Goal: Task Accomplishment & Management: Manage account settings

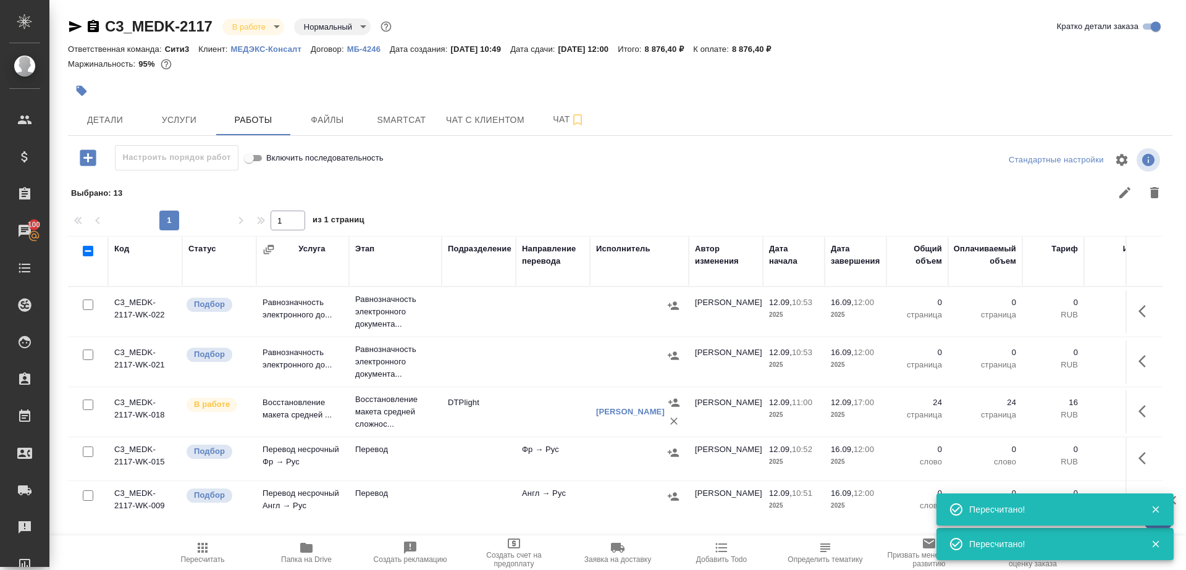
click at [220, 547] on span "Пересчитать" at bounding box center [202, 552] width 89 height 23
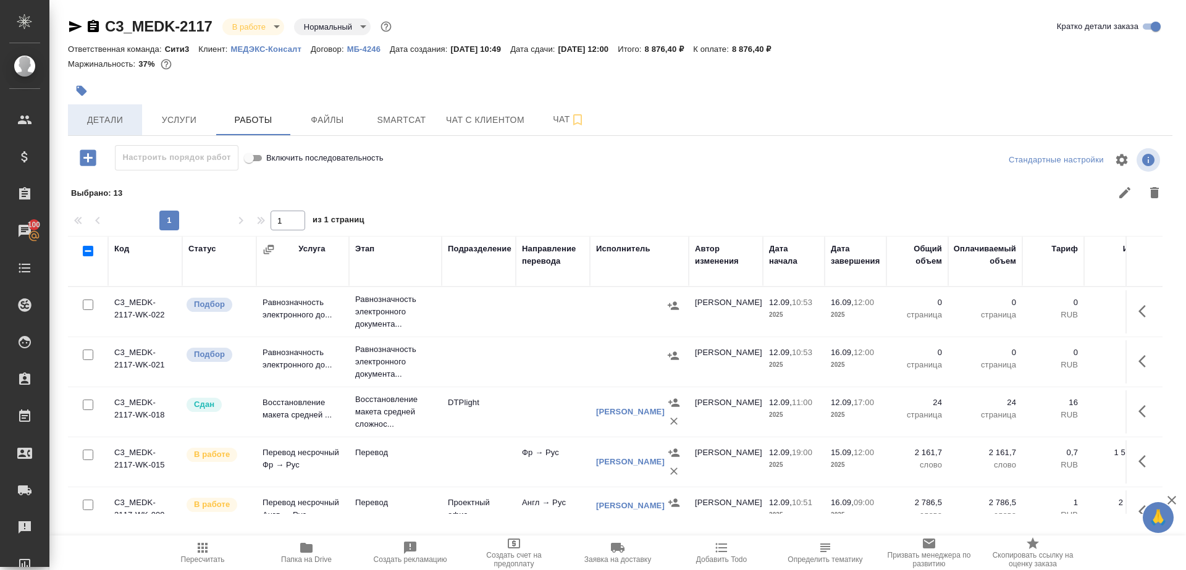
click at [110, 119] on span "Детали" at bounding box center [104, 119] width 59 height 15
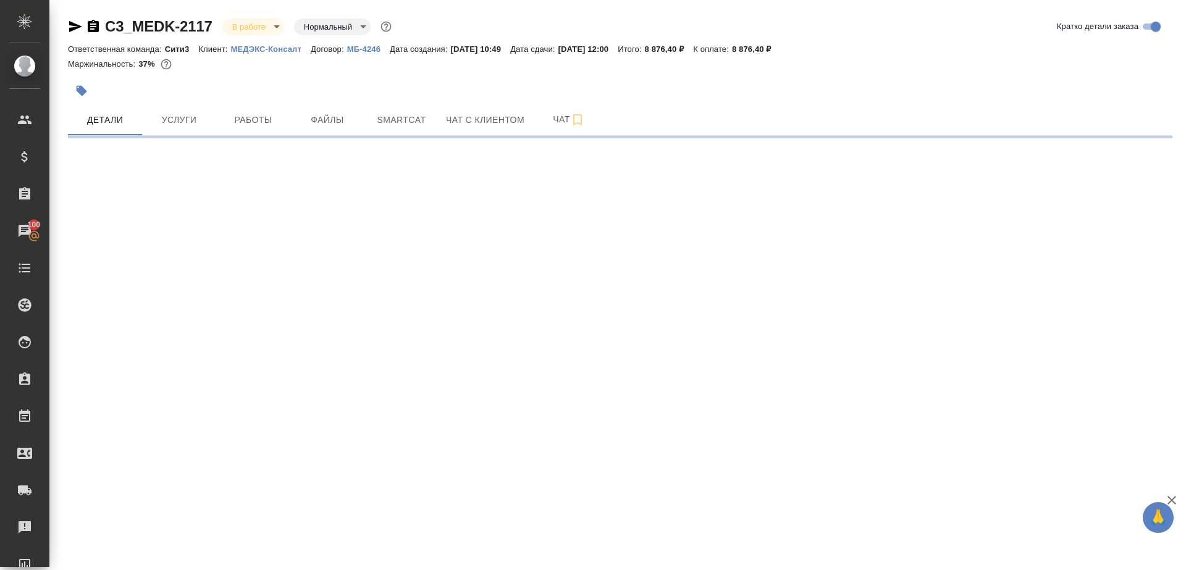
select select "RU"
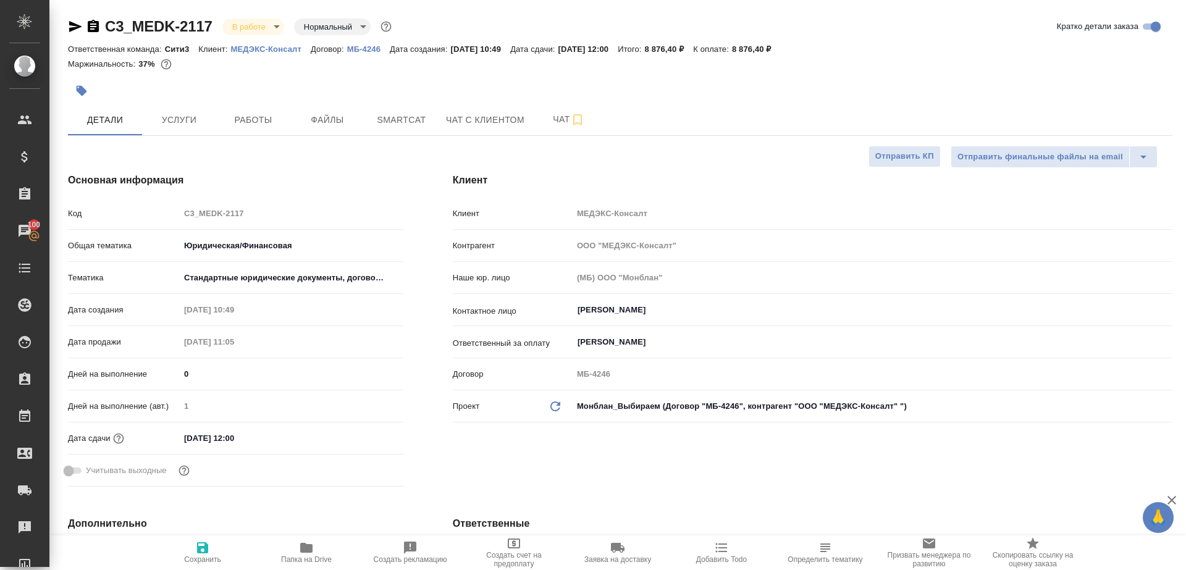
type textarea "x"
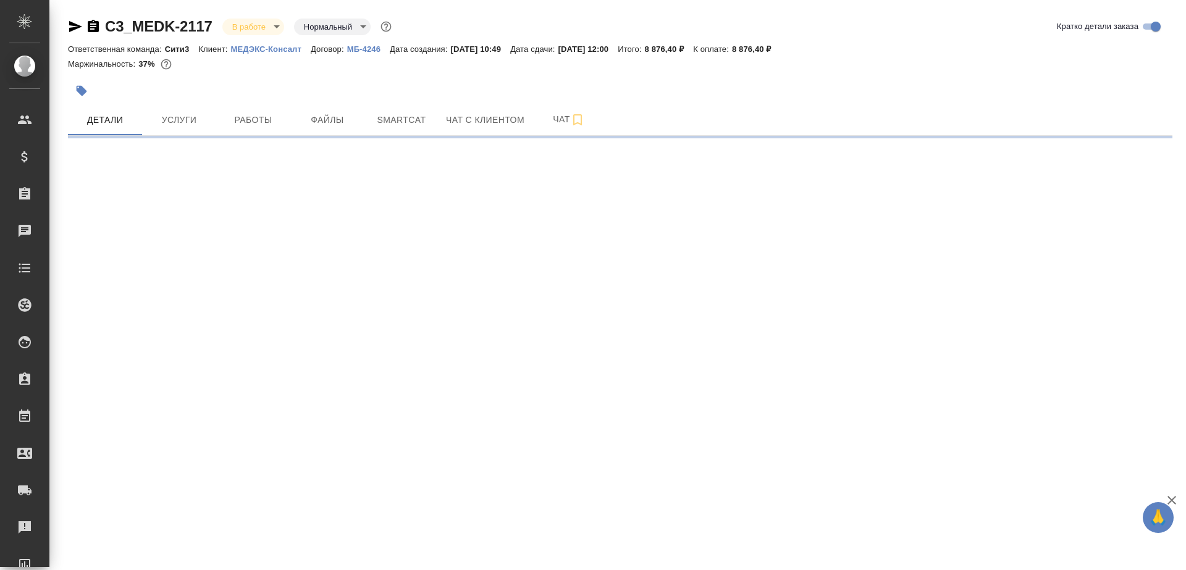
select select "RU"
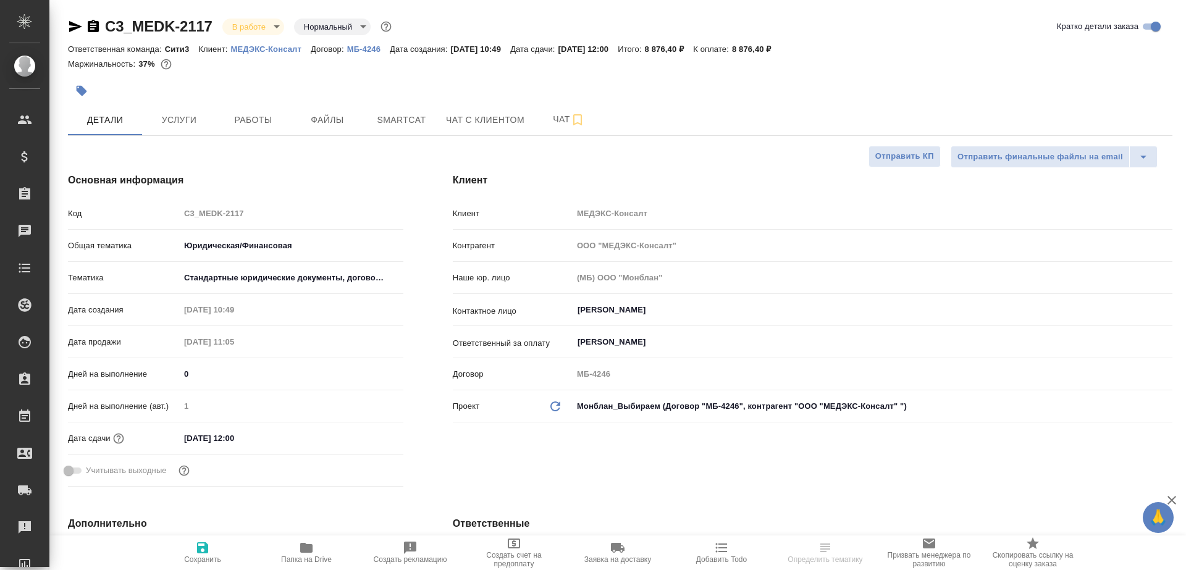
type textarea "x"
click at [77, 95] on icon "button" at bounding box center [81, 91] width 12 height 12
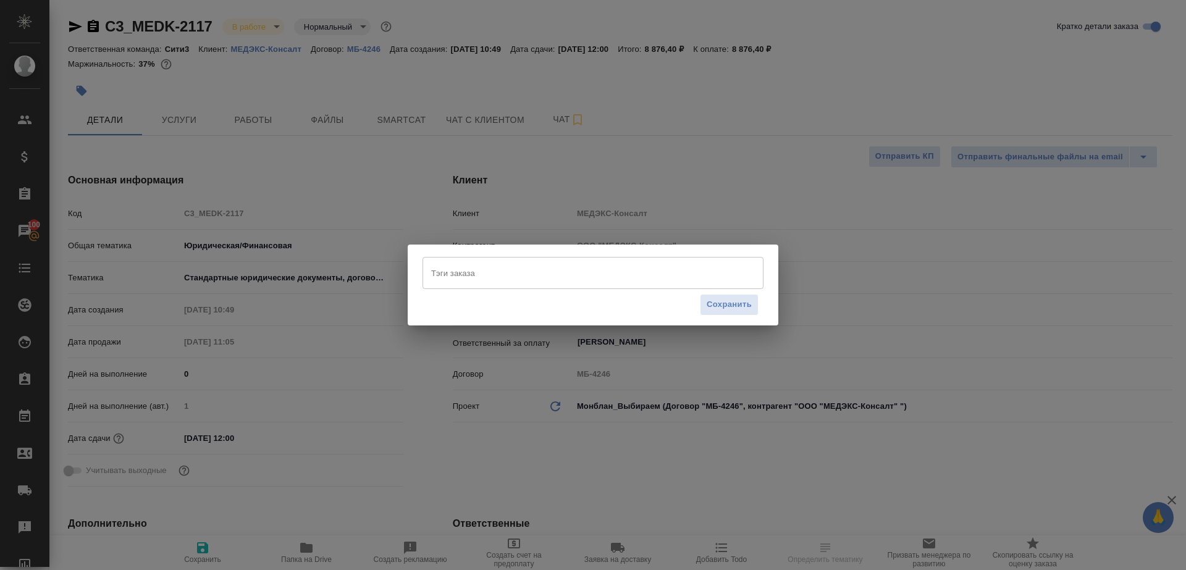
click at [563, 271] on input "Тэги заказа" at bounding box center [581, 273] width 306 height 21
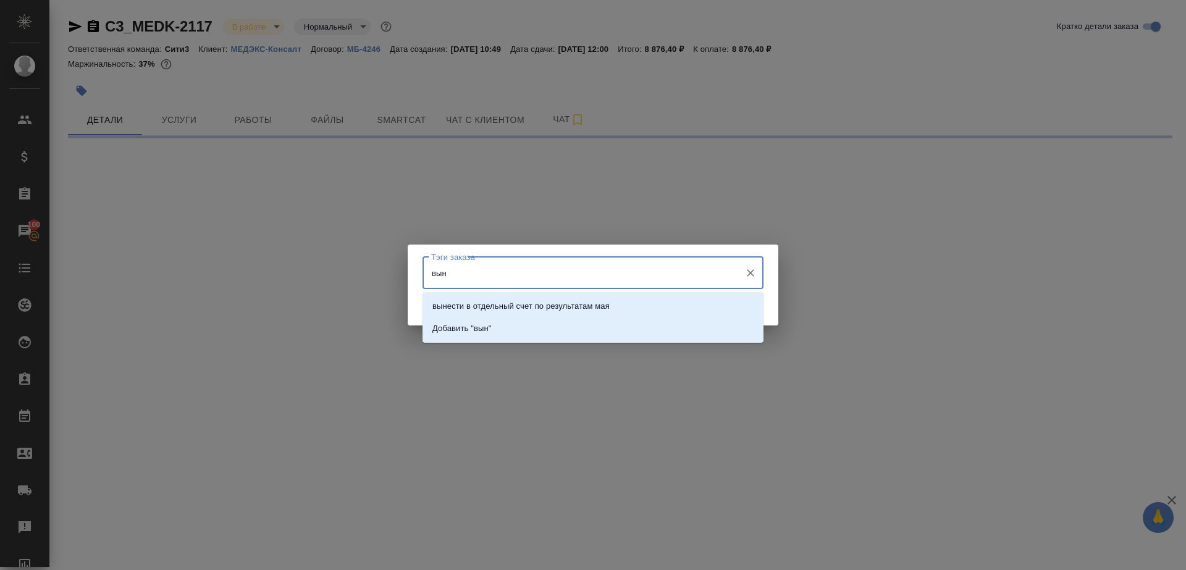
type input "вы"
select select "RU"
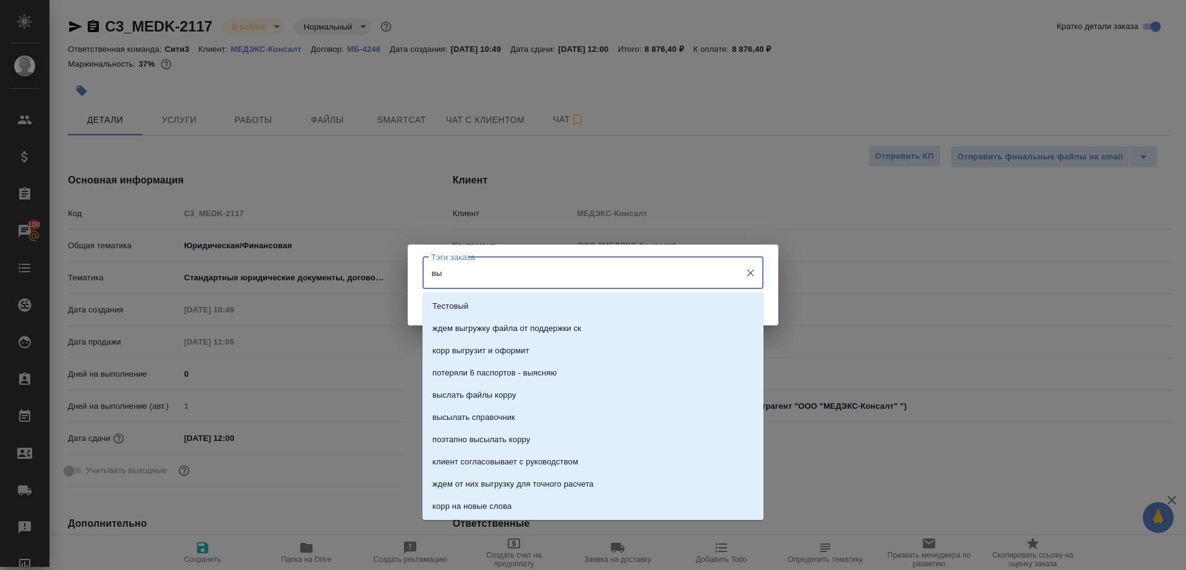
type textarea "x"
type input "выгрузить"
click at [575, 305] on li "выгрузить из ск" at bounding box center [593, 306] width 341 height 22
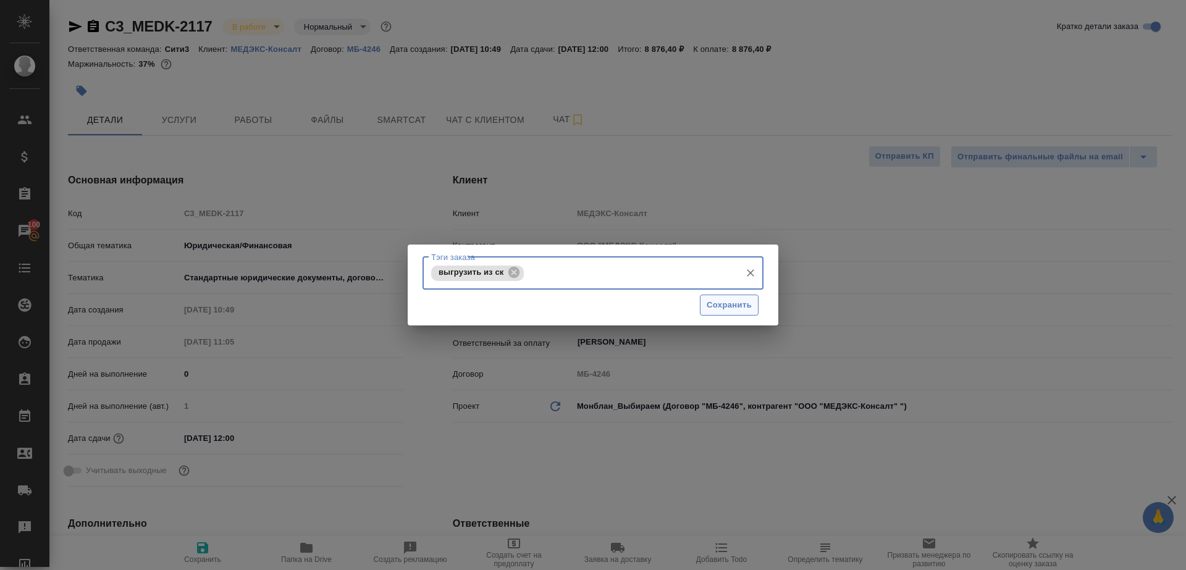
click at [701, 305] on button "Сохранить" at bounding box center [729, 306] width 59 height 22
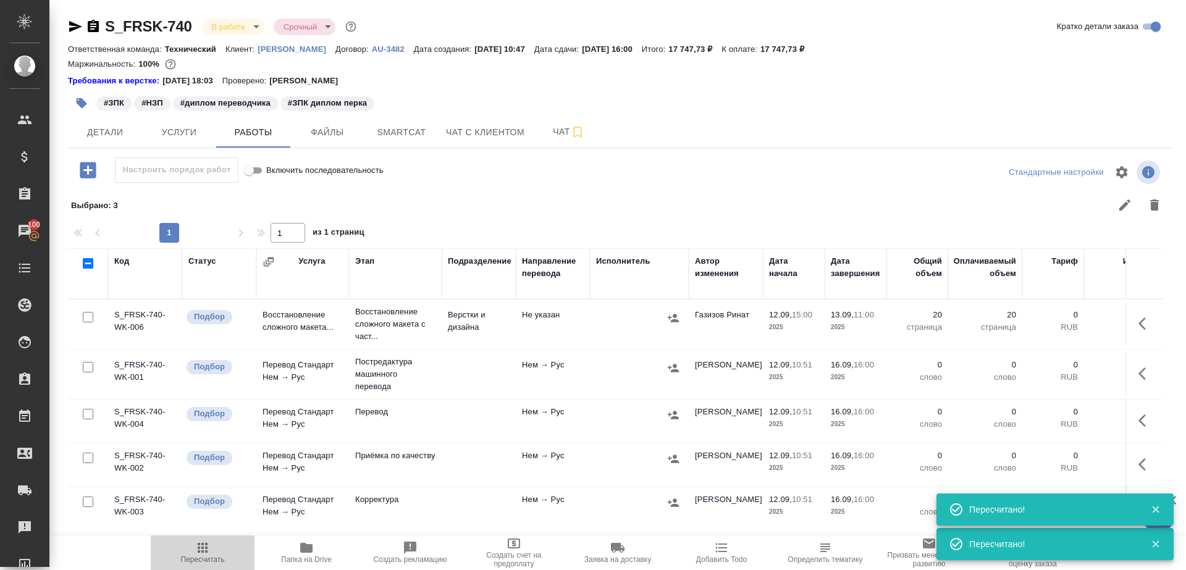
click at [206, 545] on icon "button" at bounding box center [202, 548] width 15 height 15
click at [88, 134] on span "Детали" at bounding box center [104, 132] width 59 height 15
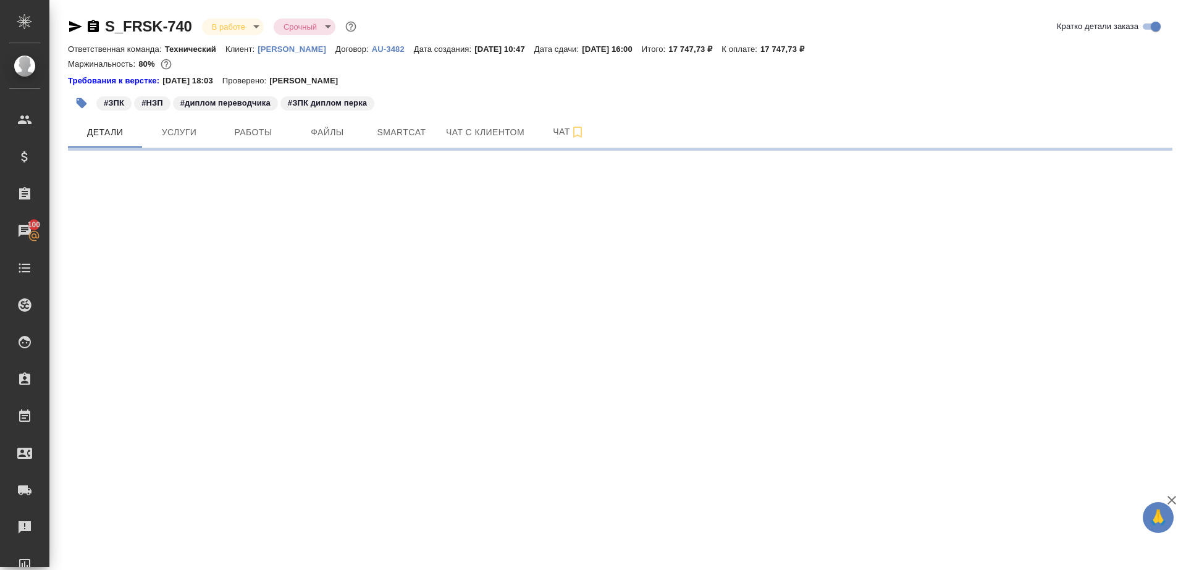
select select "RU"
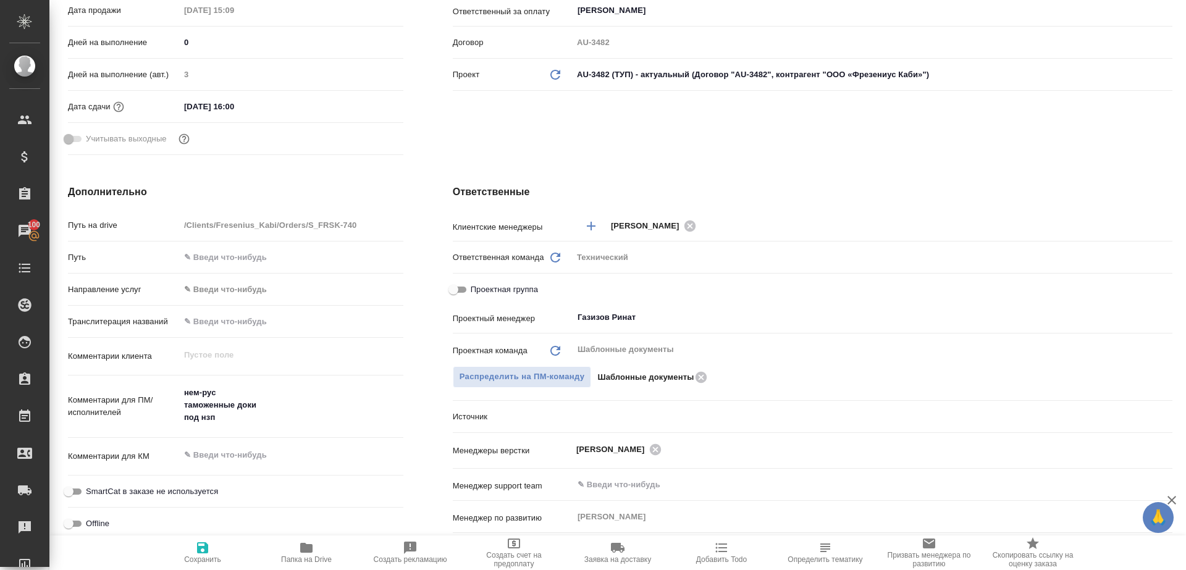
type textarea "x"
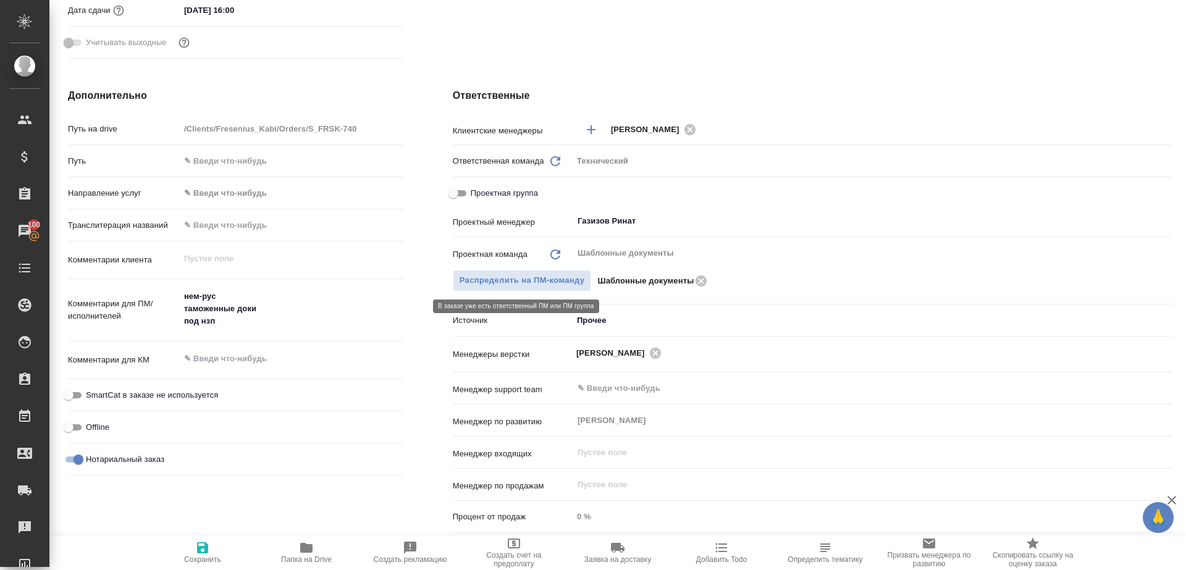
scroll to position [431, 0]
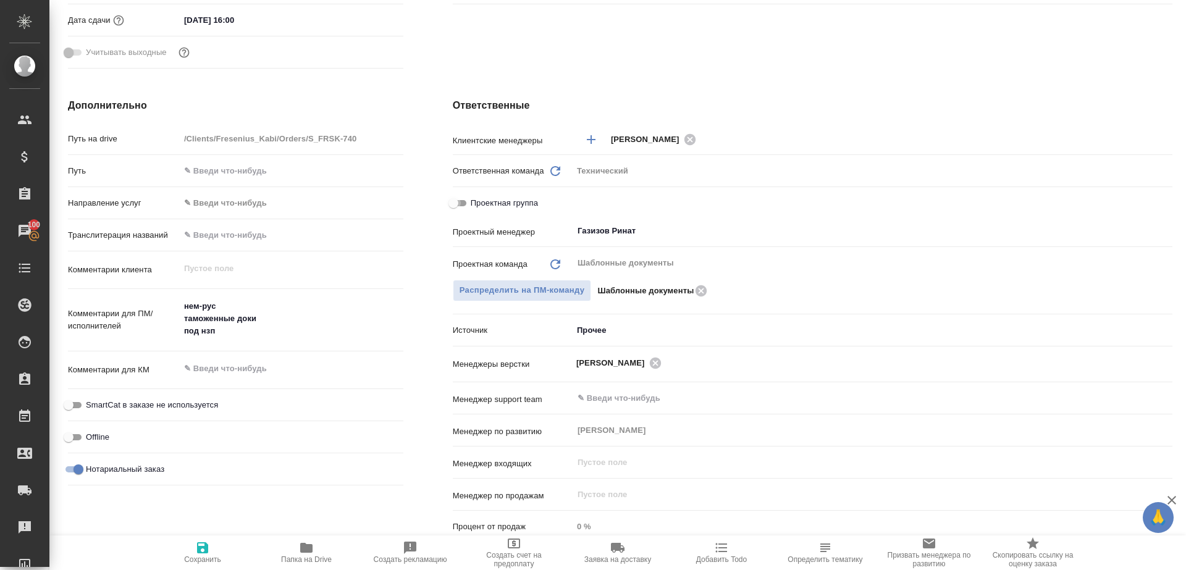
click at [460, 205] on input "Проектная группа" at bounding box center [453, 203] width 44 height 15
checkbox input "true"
type textarea "x"
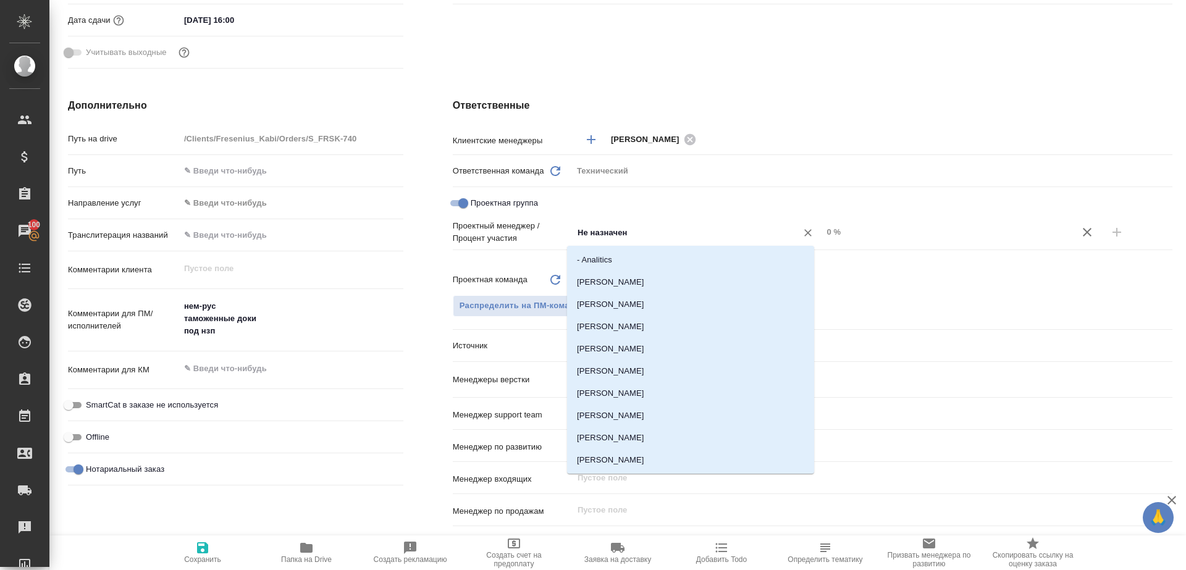
click at [617, 239] on input "Не назначен" at bounding box center [676, 232] width 201 height 15
click at [450, 206] on input "Проектная группа" at bounding box center [463, 203] width 44 height 15
checkbox input "false"
type textarea "x"
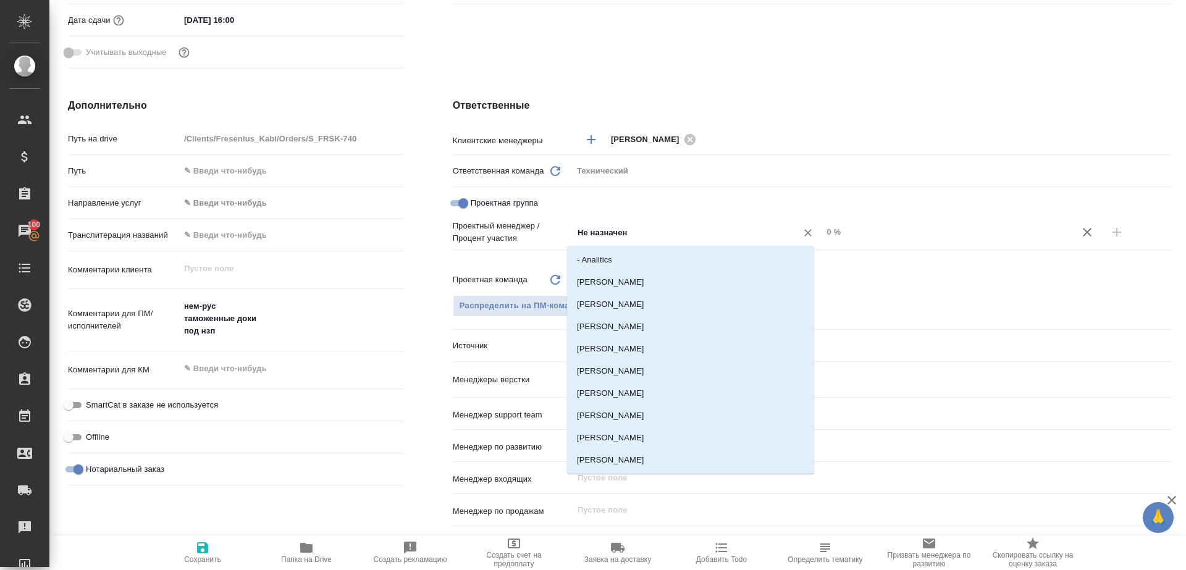
type textarea "x"
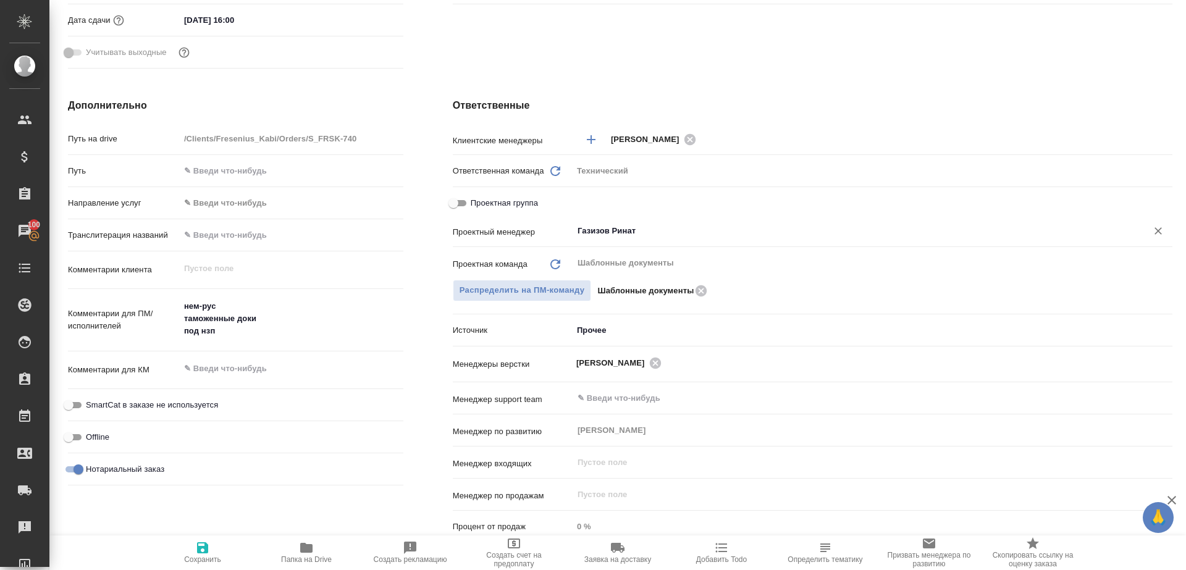
click at [592, 222] on div "[PERSON_NAME] ​" at bounding box center [873, 231] width 600 height 22
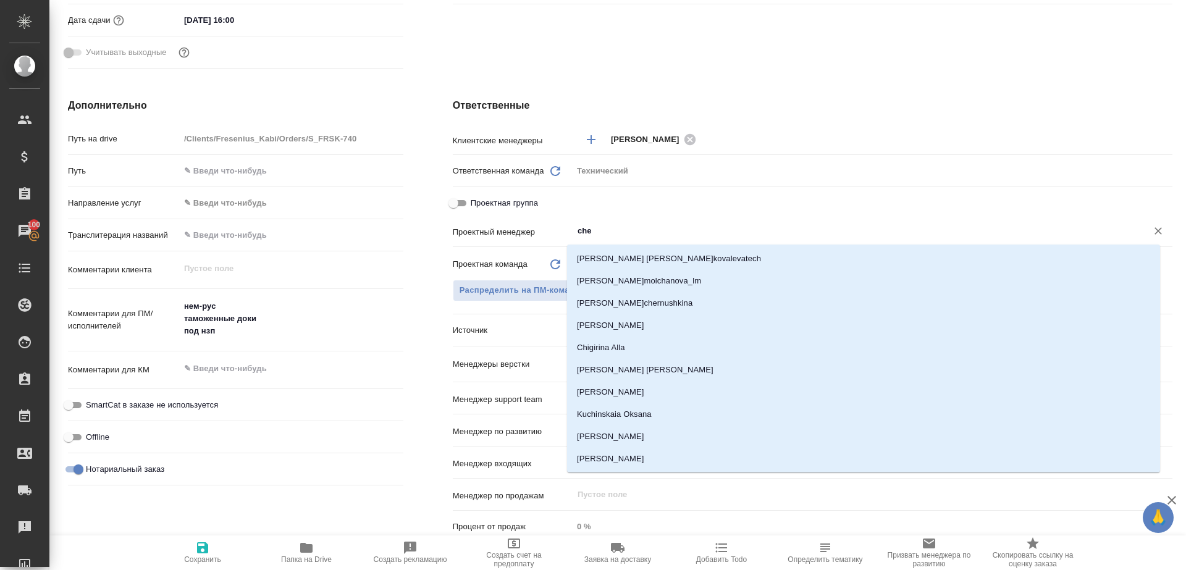
type input "cher"
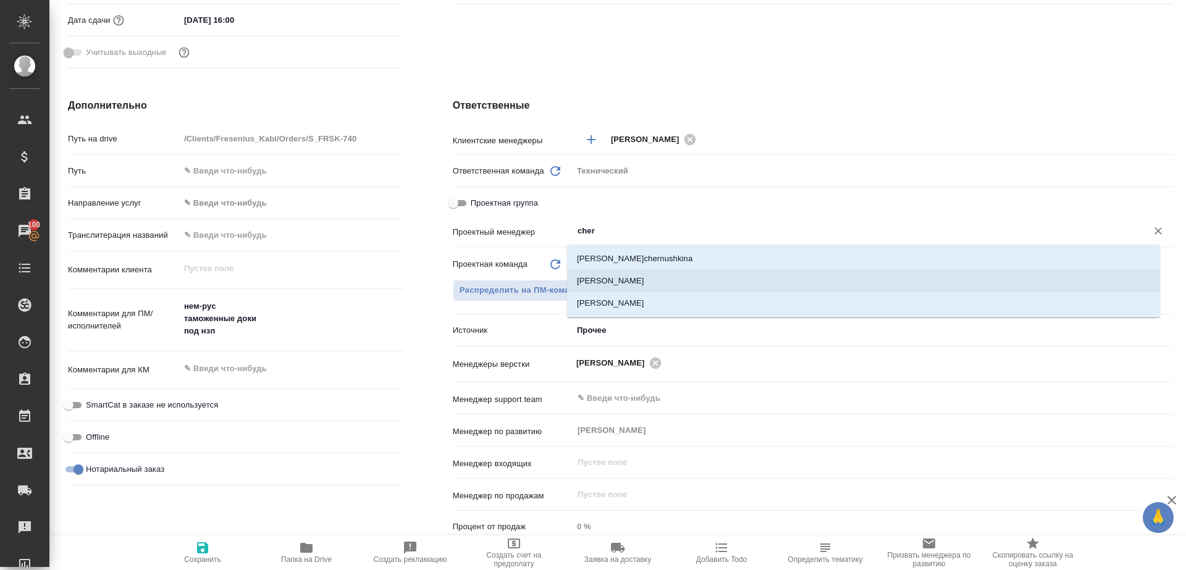
click at [602, 277] on li "[PERSON_NAME]" at bounding box center [863, 281] width 593 height 22
type textarea "x"
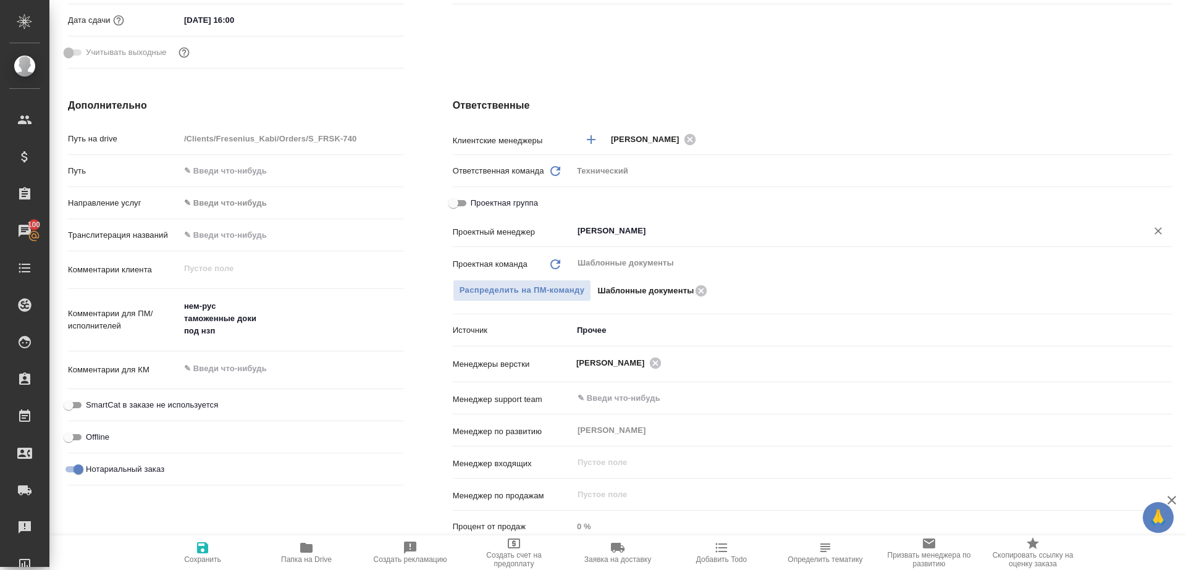
type input "[PERSON_NAME]"
click at [221, 547] on span "Сохранить" at bounding box center [202, 552] width 89 height 23
type textarea "x"
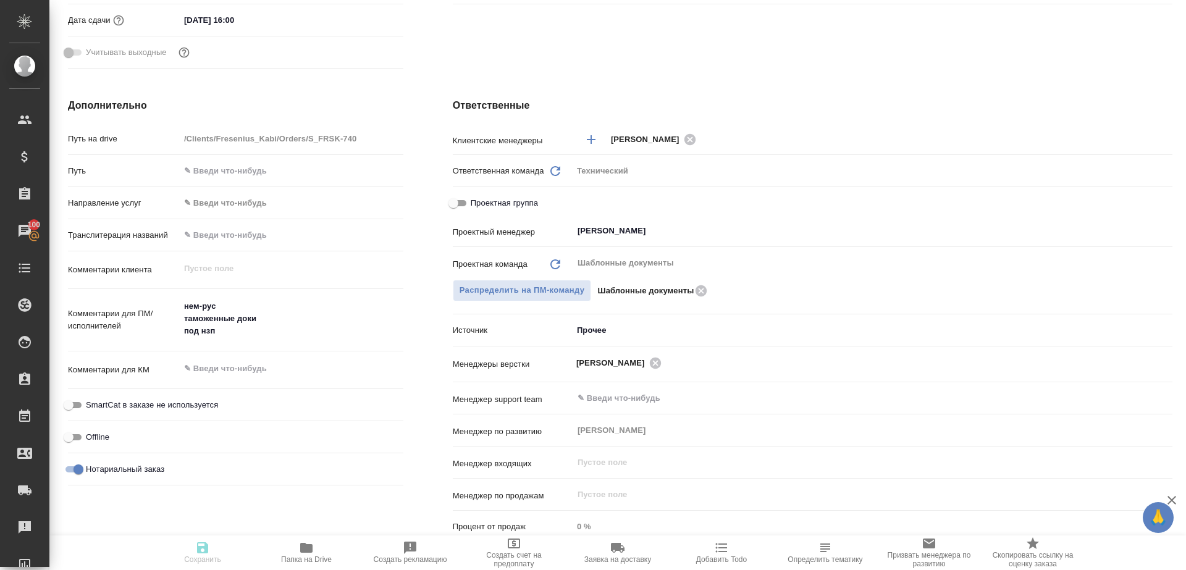
type textarea "x"
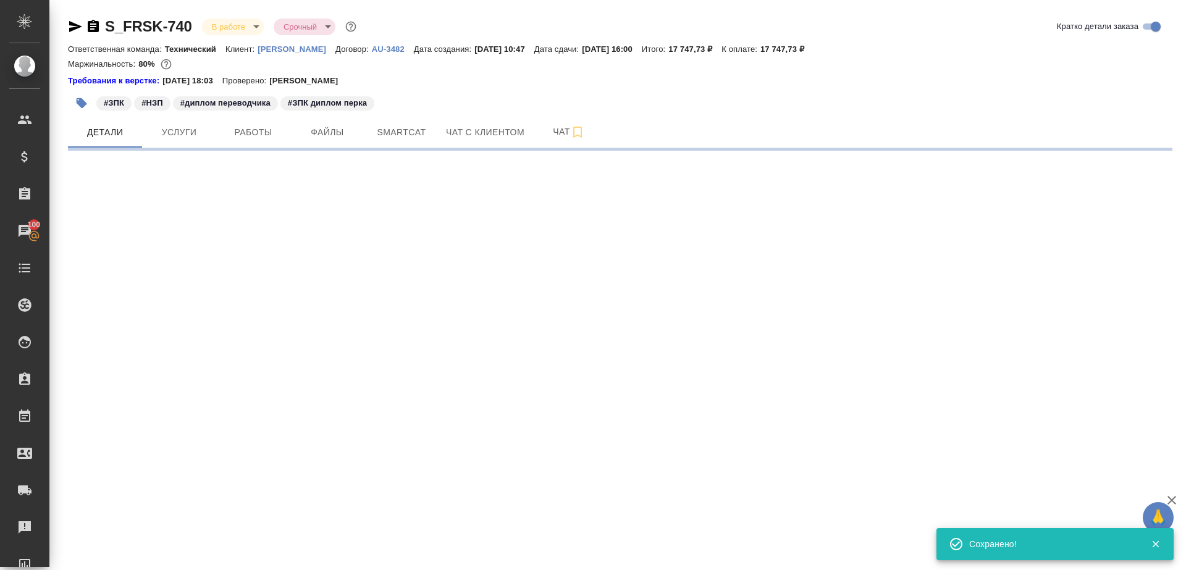
scroll to position [0, 0]
select select "RU"
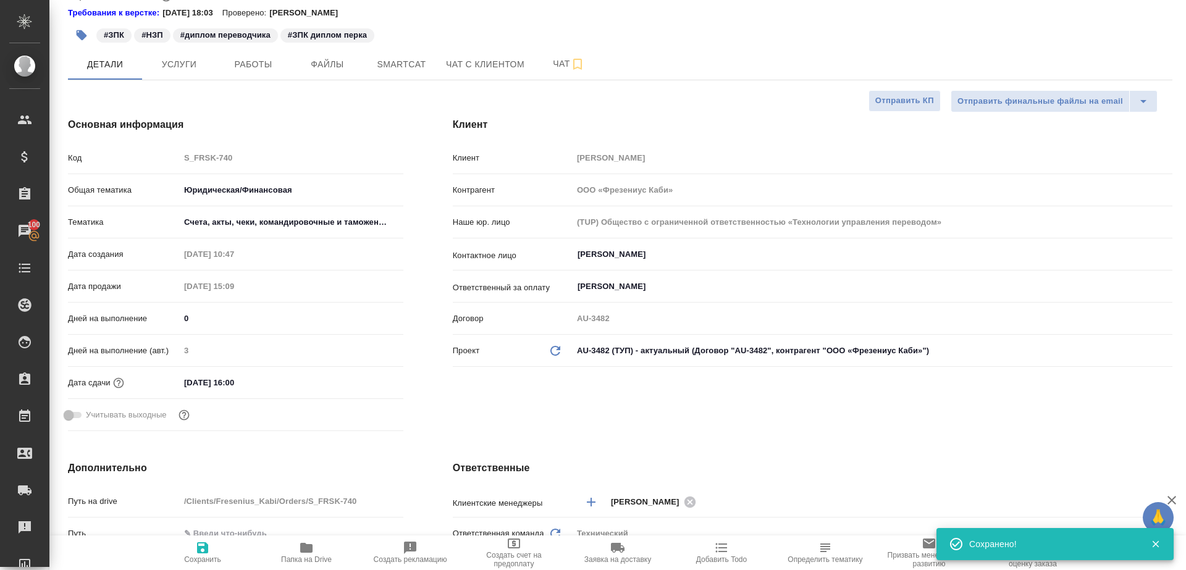
type textarea "x"
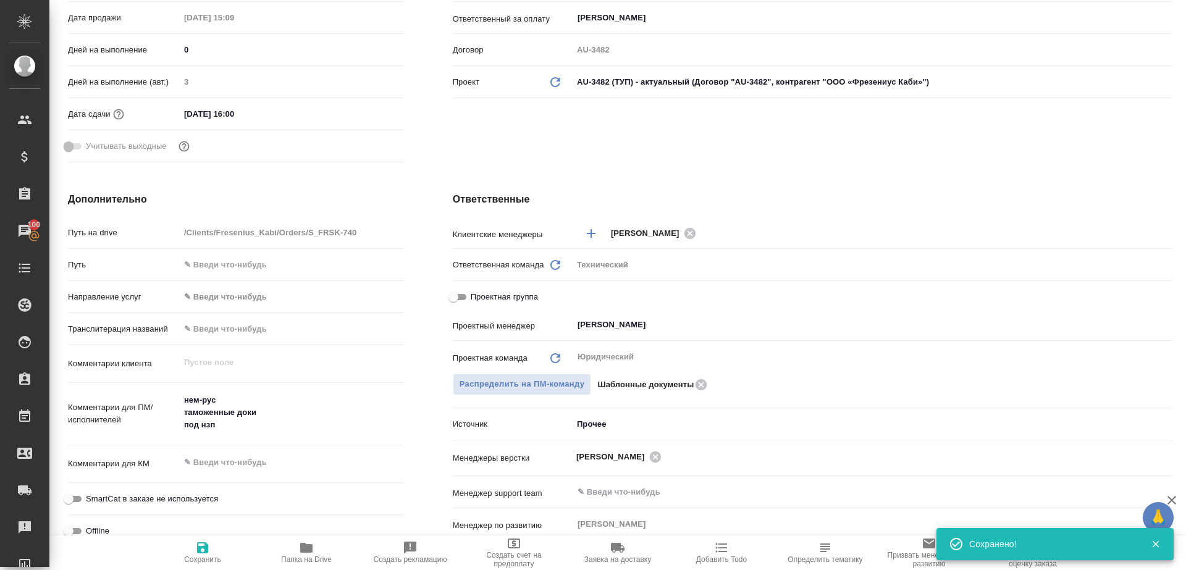
scroll to position [536, 0]
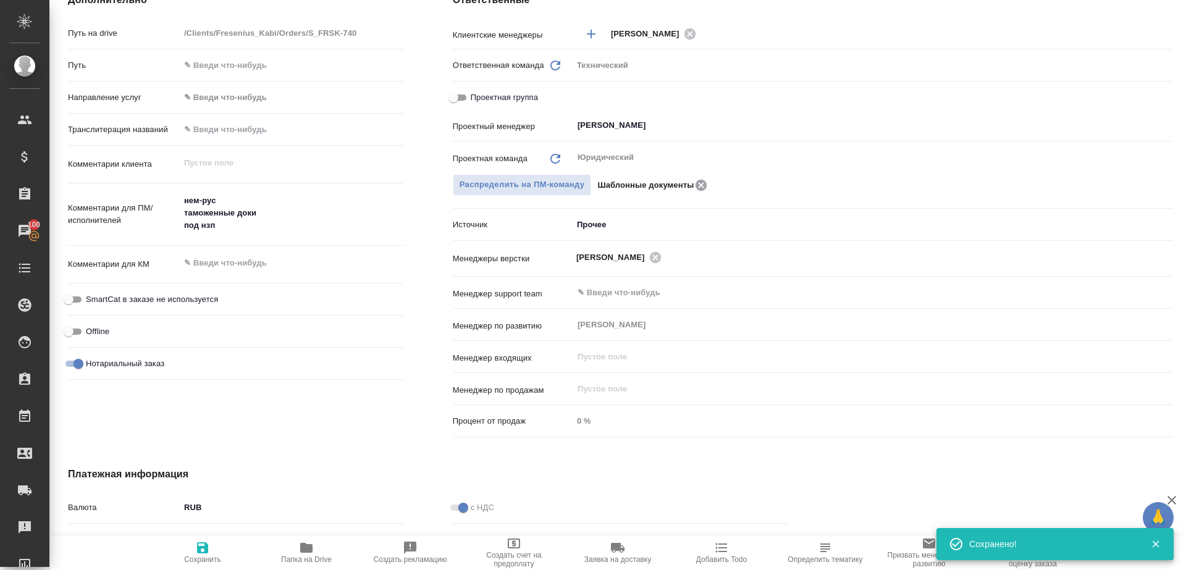
click at [696, 187] on icon at bounding box center [701, 186] width 15 height 14
type textarea "x"
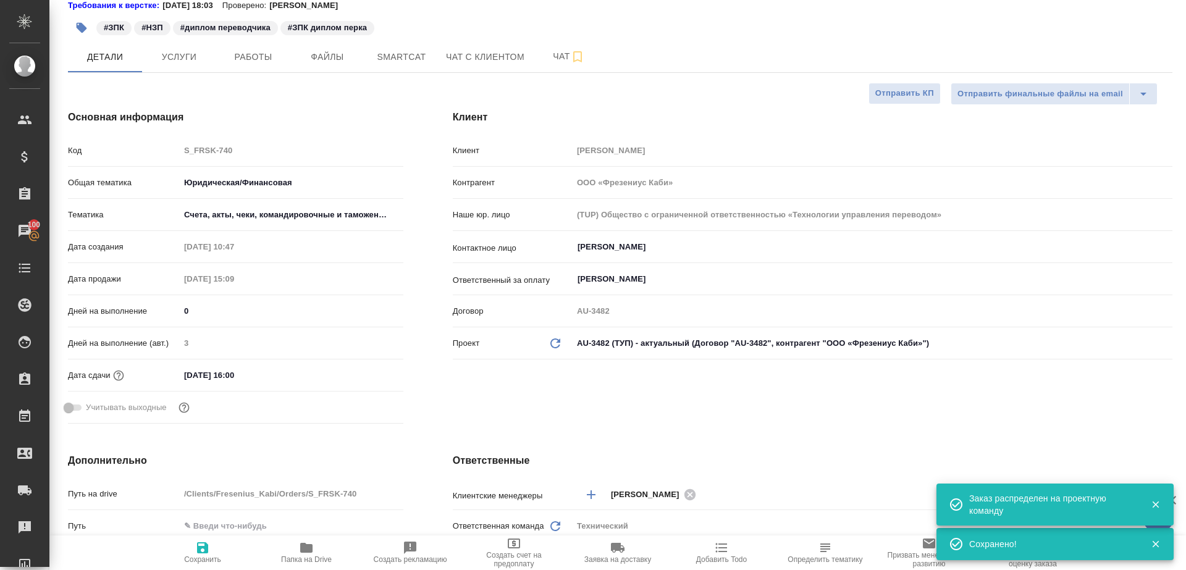
scroll to position [0, 0]
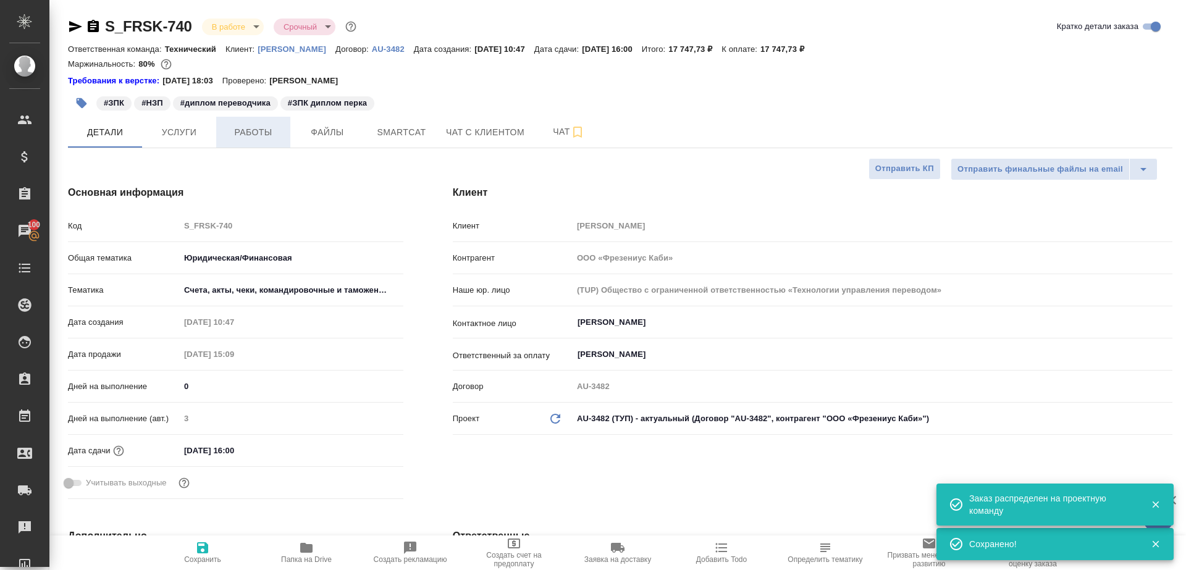
click at [277, 146] on button "Работы" at bounding box center [253, 132] width 74 height 31
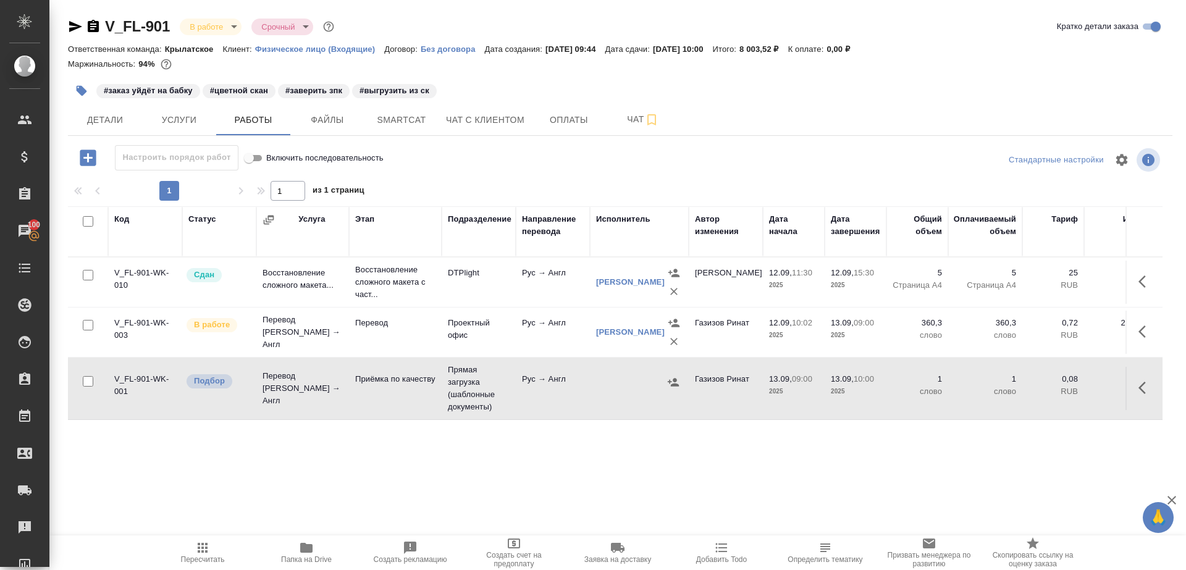
click at [213, 541] on span "Пересчитать" at bounding box center [202, 552] width 89 height 23
